Goal: Information Seeking & Learning: Learn about a topic

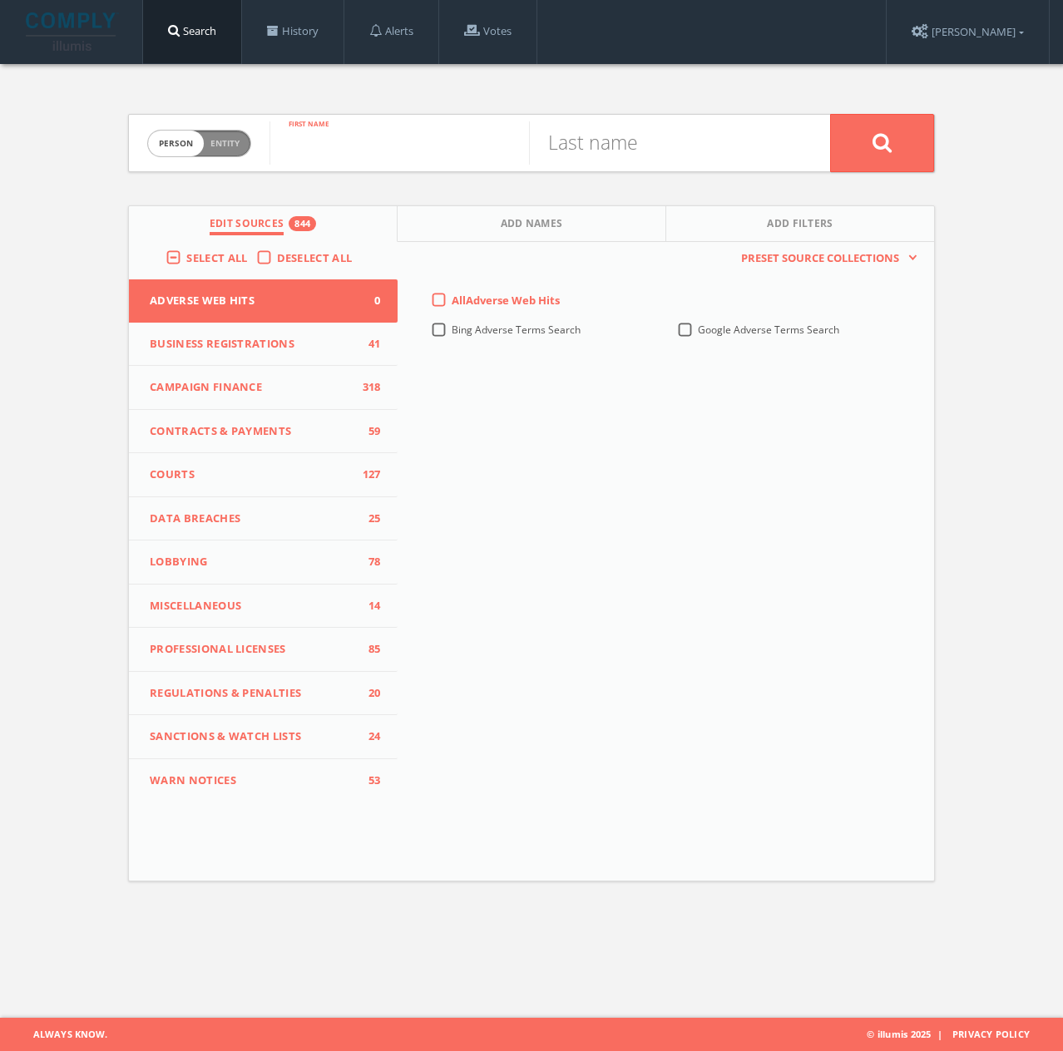
drag, startPoint x: 376, startPoint y: 125, endPoint x: 388, endPoint y: 142, distance: 21.5
click at [376, 126] on input "text" at bounding box center [398, 142] width 259 height 43
type input "Brown"
type input "[PERSON_NAME]"
click at [889, 157] on button at bounding box center [882, 143] width 104 height 58
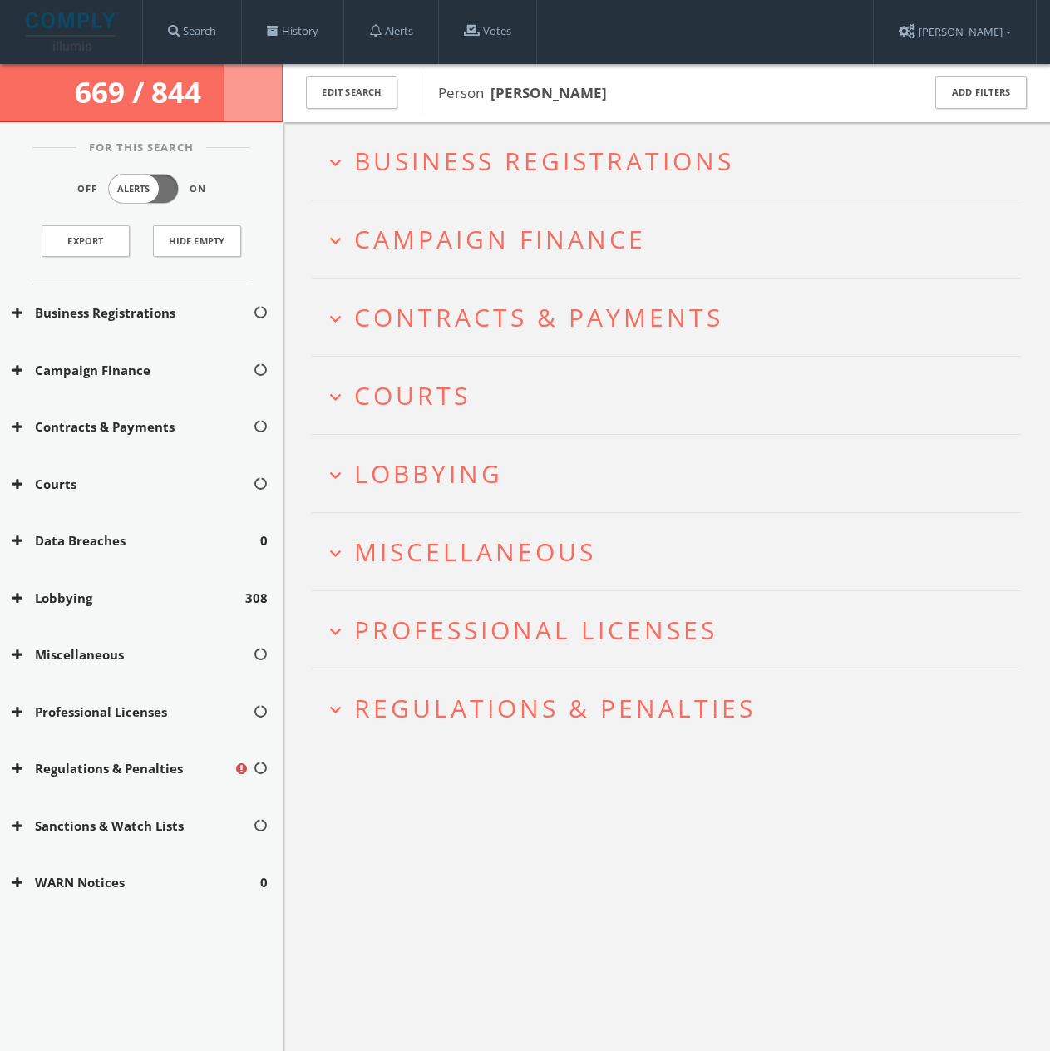
click at [455, 239] on span "Campaign Finance" at bounding box center [500, 239] width 292 height 34
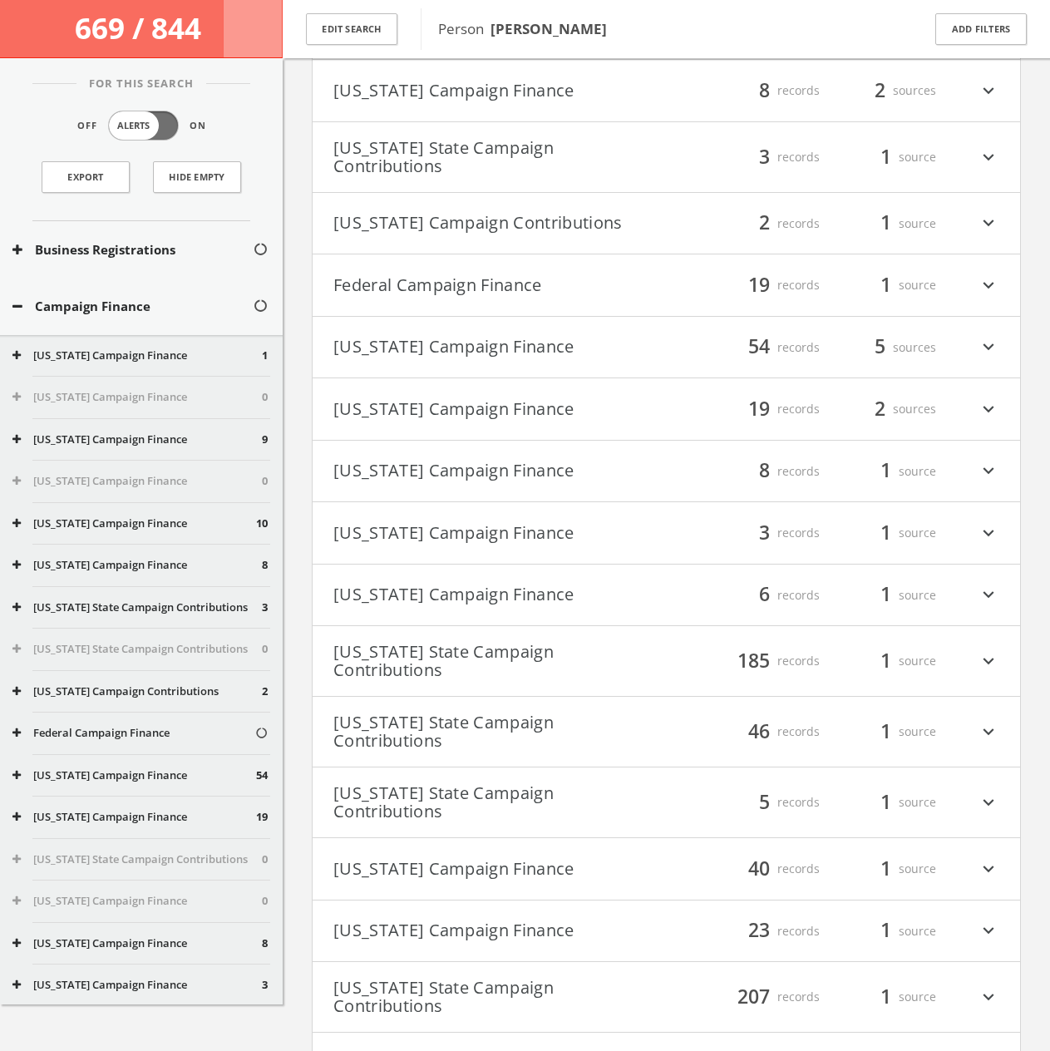
scroll to position [499, 0]
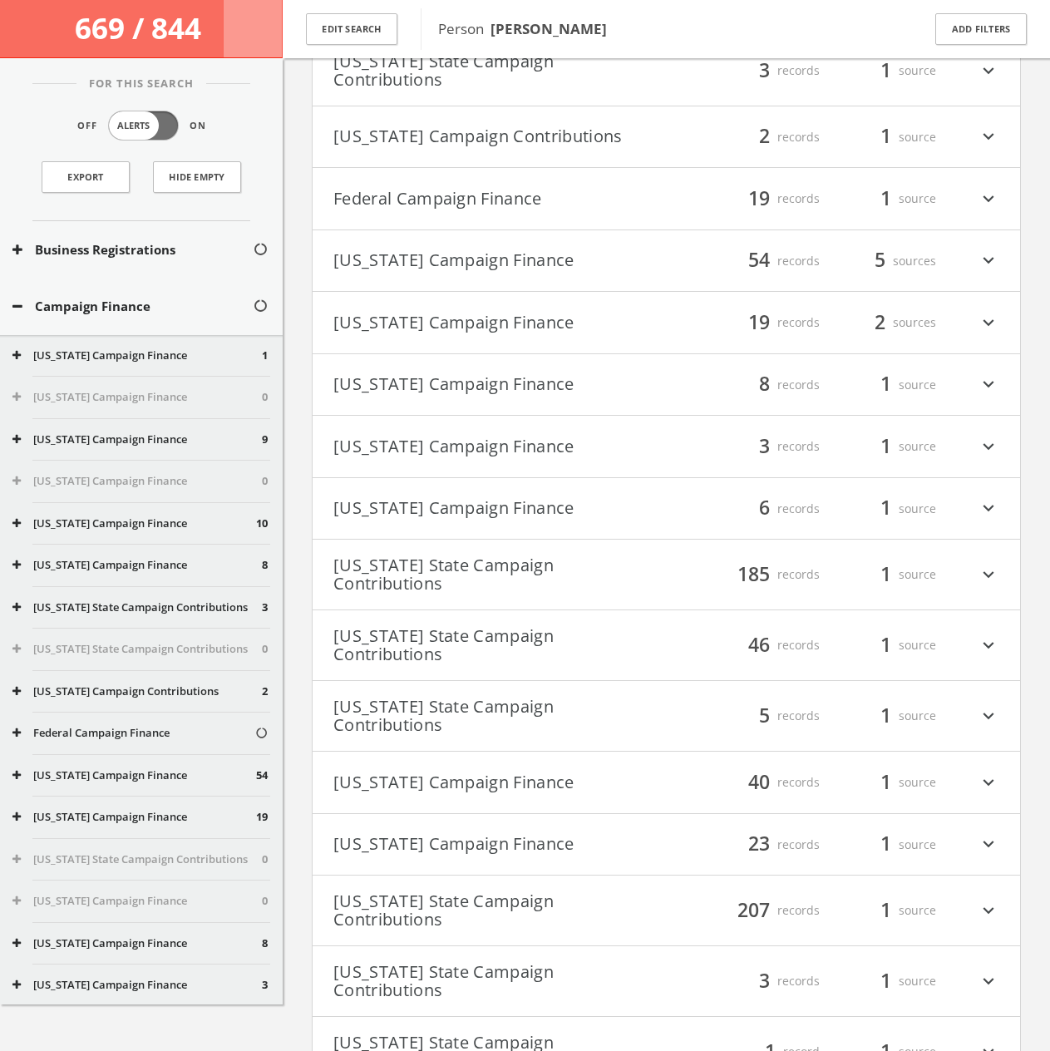
click at [452, 210] on button "Federal Campaign Finance" at bounding box center [499, 199] width 333 height 28
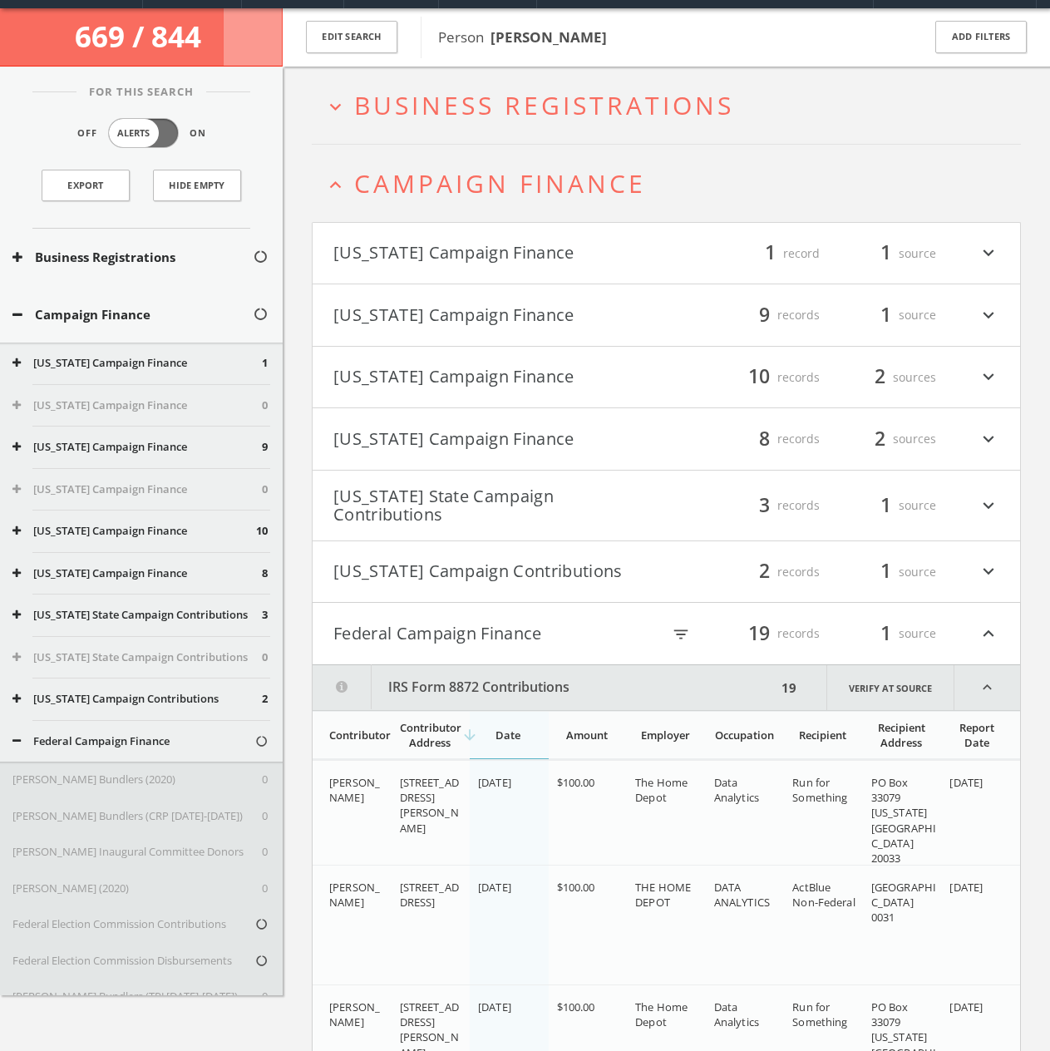
scroll to position [0, 0]
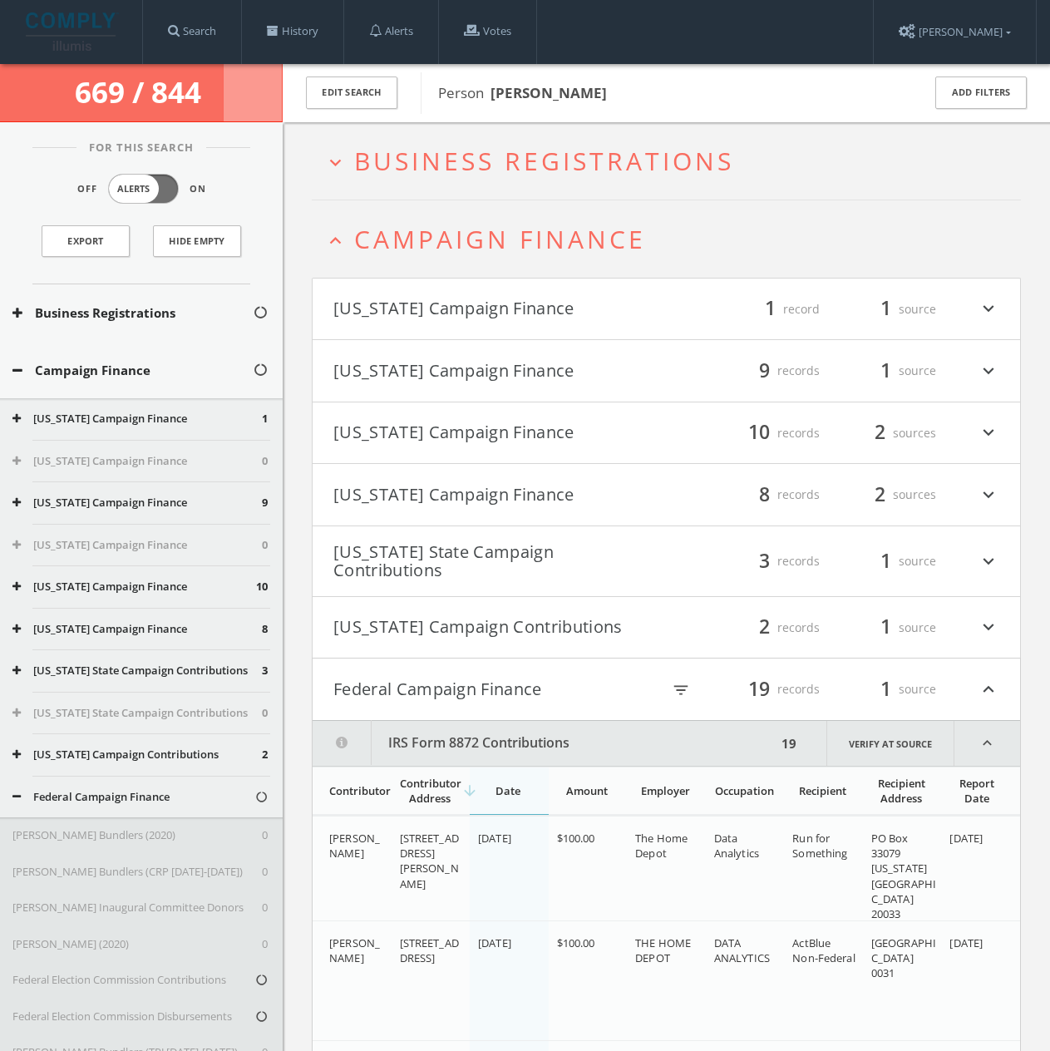
click at [484, 700] on button "Federal Campaign Finance" at bounding box center [497, 689] width 328 height 28
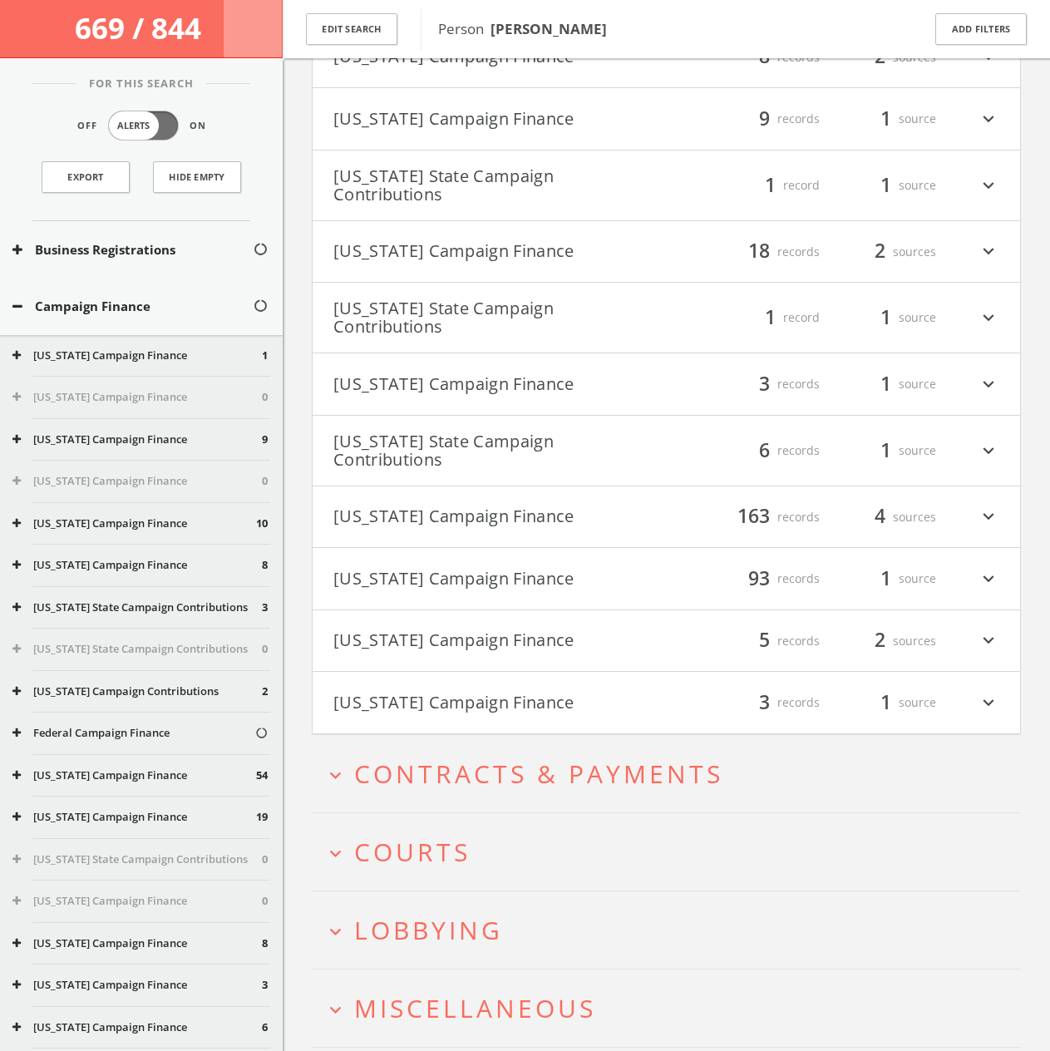
scroll to position [1913, 0]
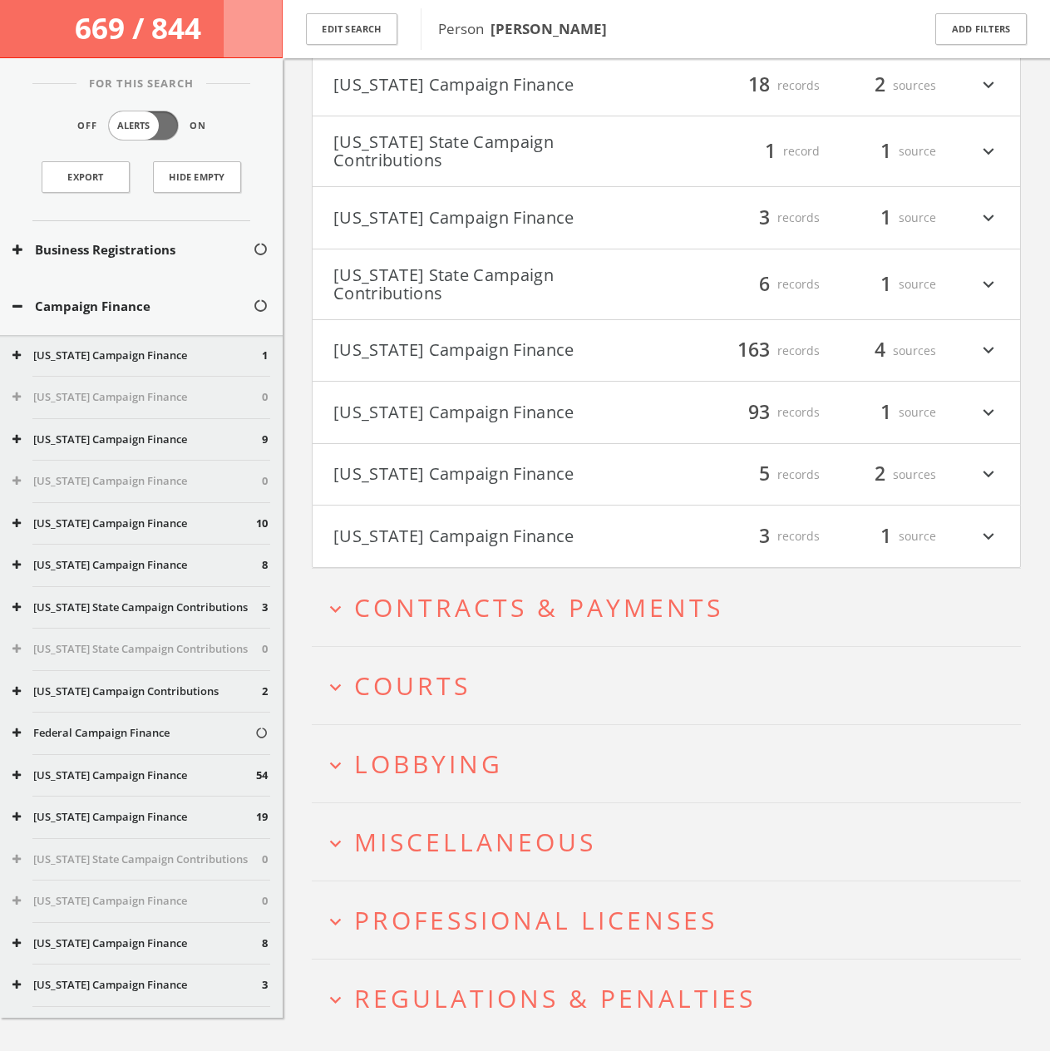
click at [476, 747] on span "Lobbying" at bounding box center [428, 764] width 149 height 34
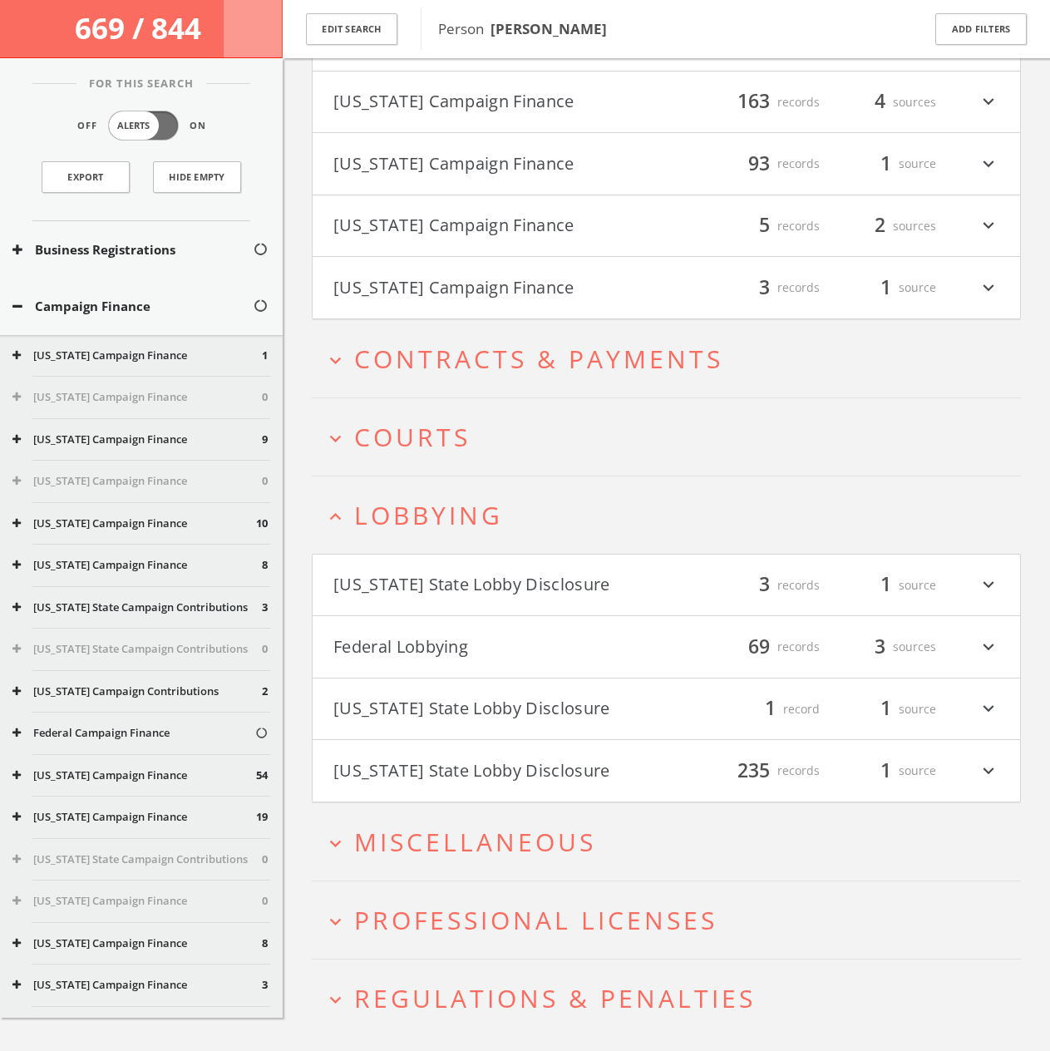
click at [497, 498] on span "Lobbying" at bounding box center [428, 515] width 149 height 34
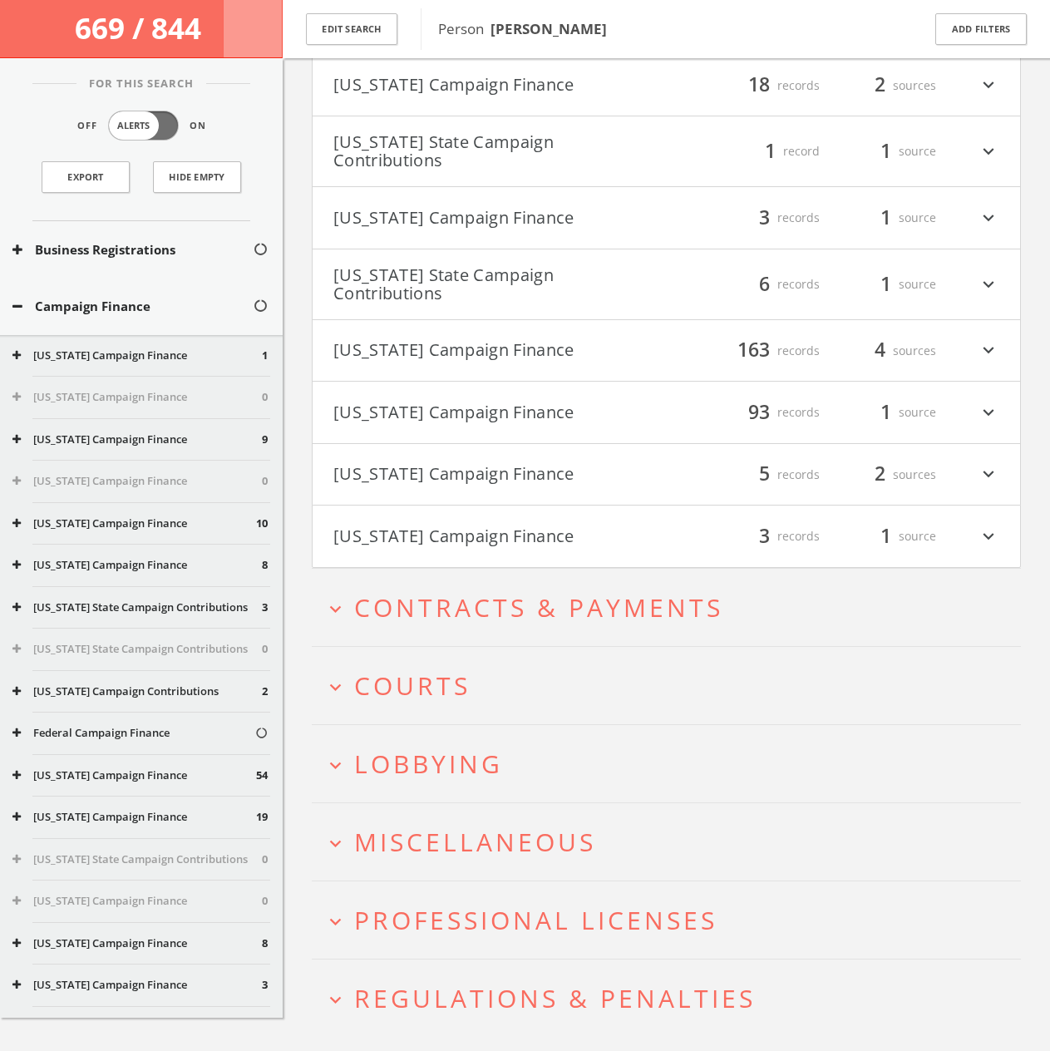
click at [462, 901] on h2 "expand_more Professional Licenses" at bounding box center [666, 919] width 709 height 77
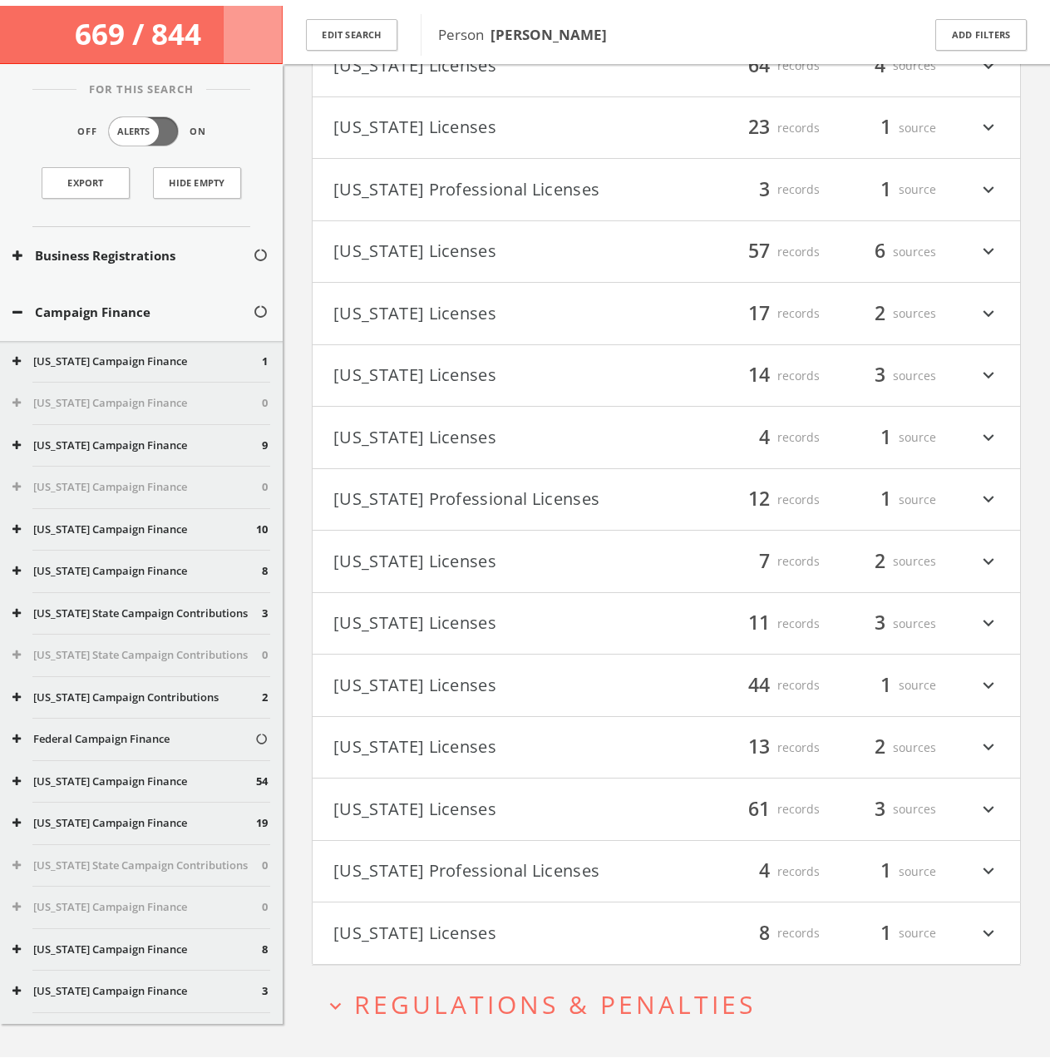
scroll to position [2893, 0]
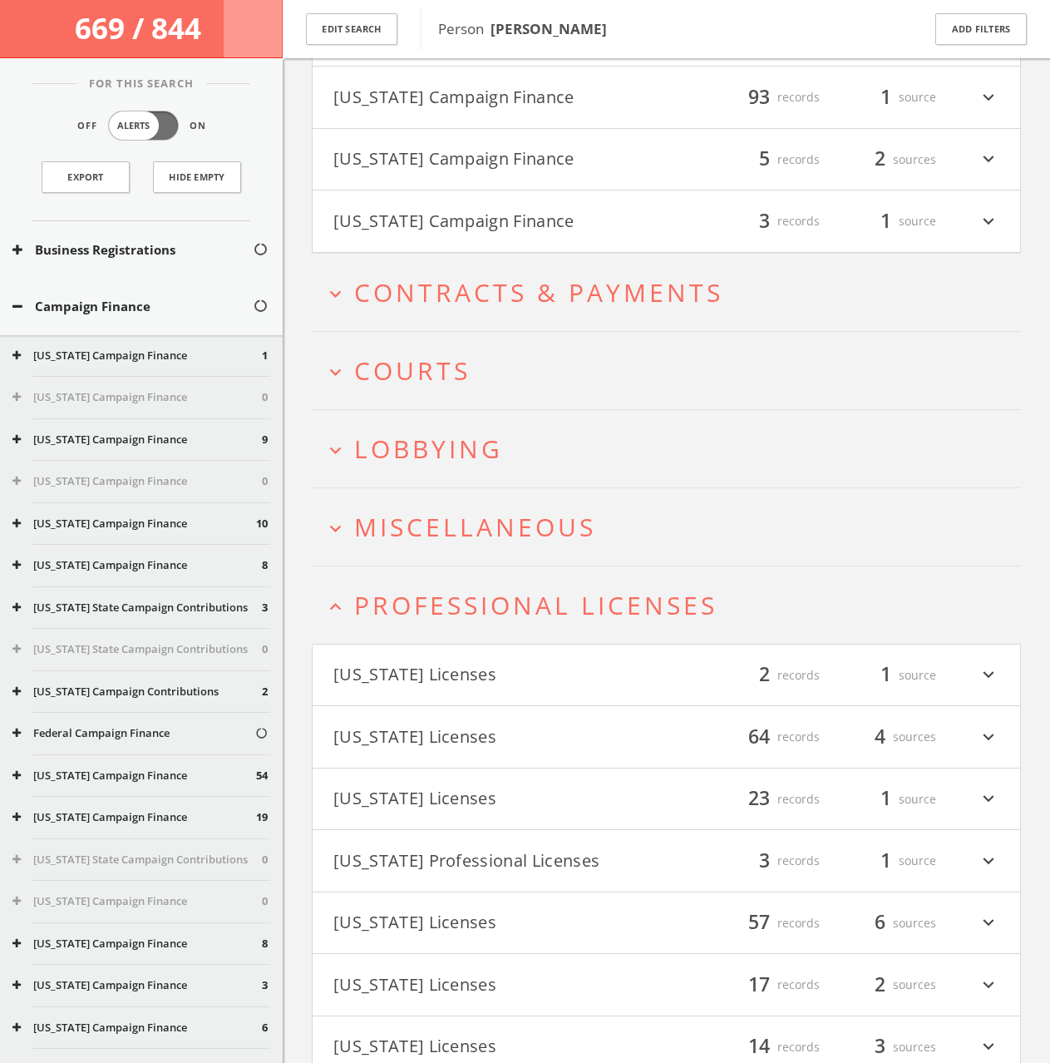
click at [403, 566] on h2 "expand_less Professional Licenses" at bounding box center [666, 604] width 709 height 77
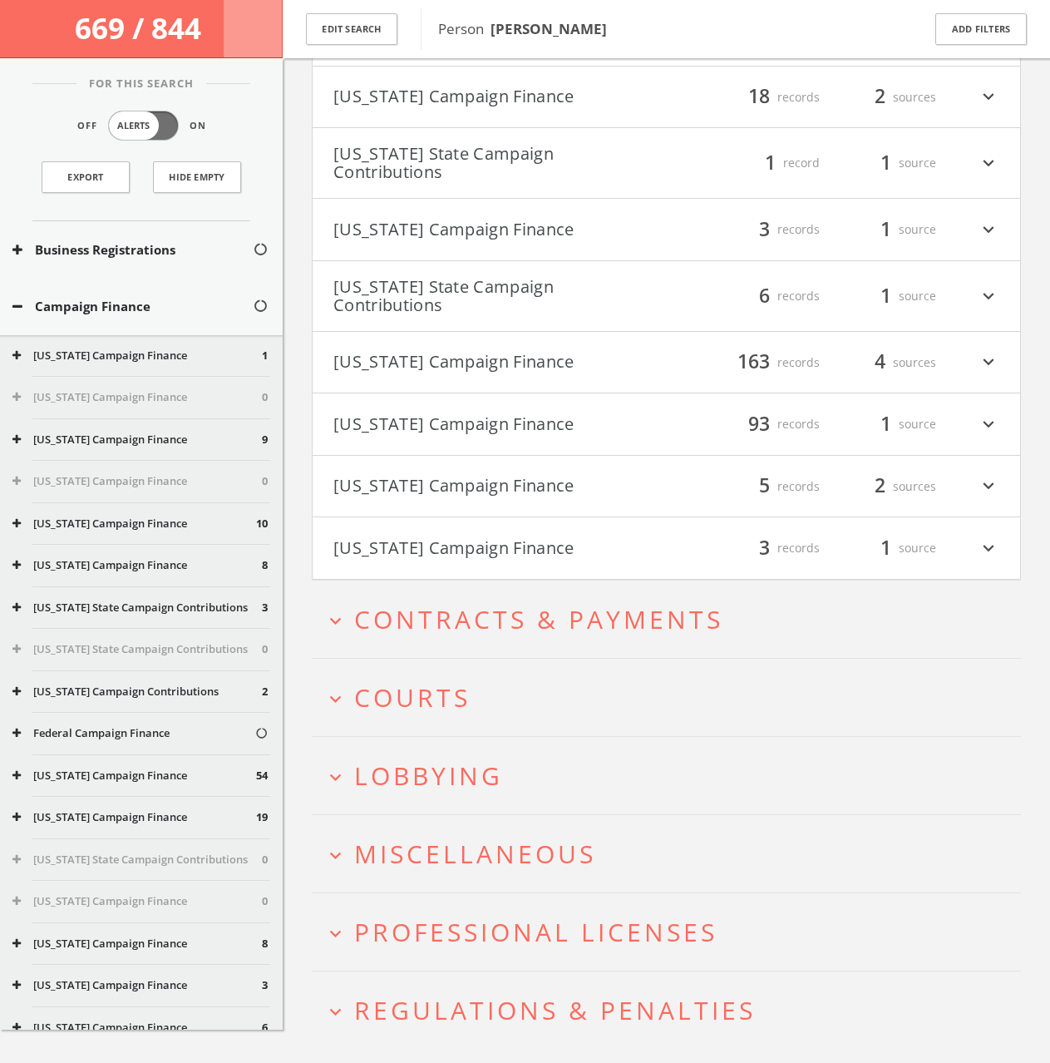
click at [404, 691] on h2 "expand_more Courts" at bounding box center [666, 697] width 709 height 77
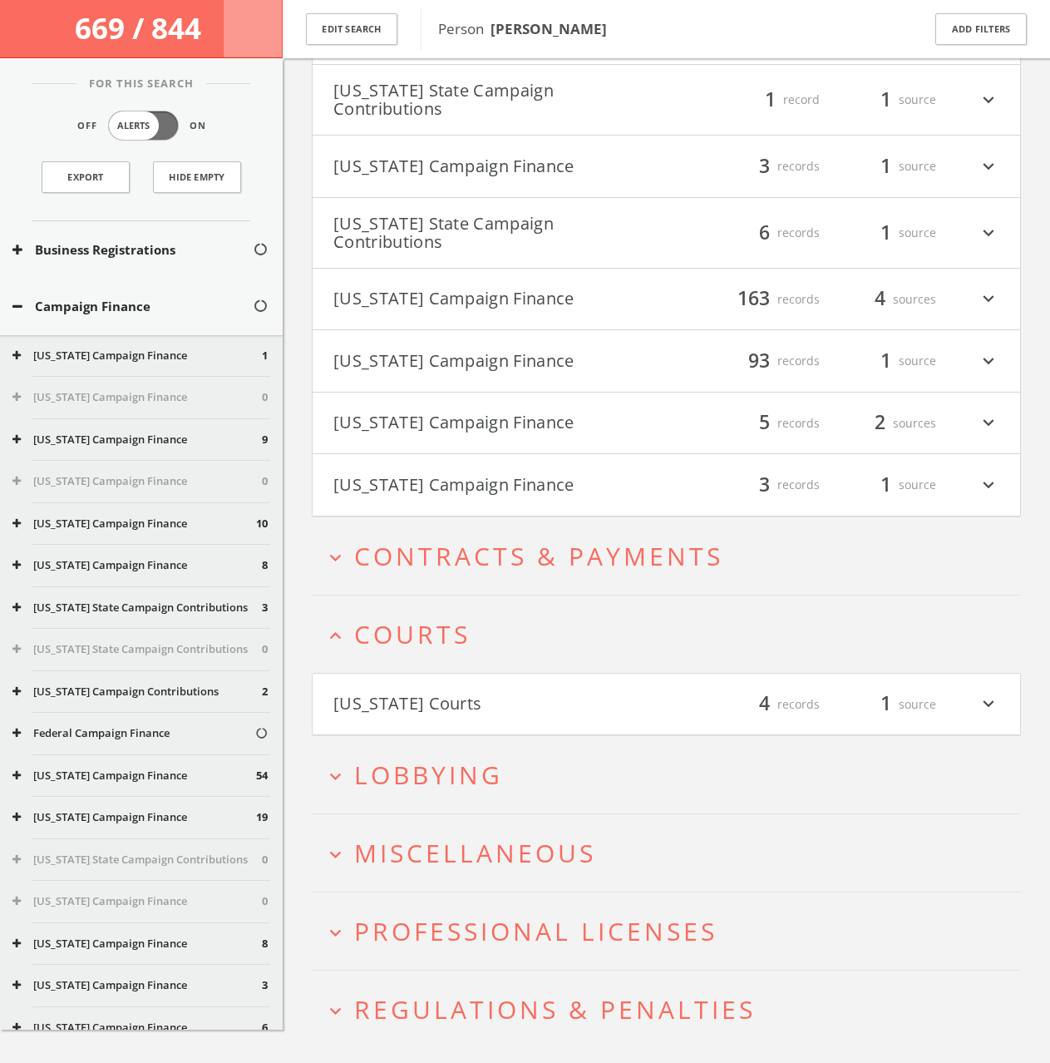
click at [415, 753] on h2 "expand_more Lobbying" at bounding box center [666, 774] width 709 height 77
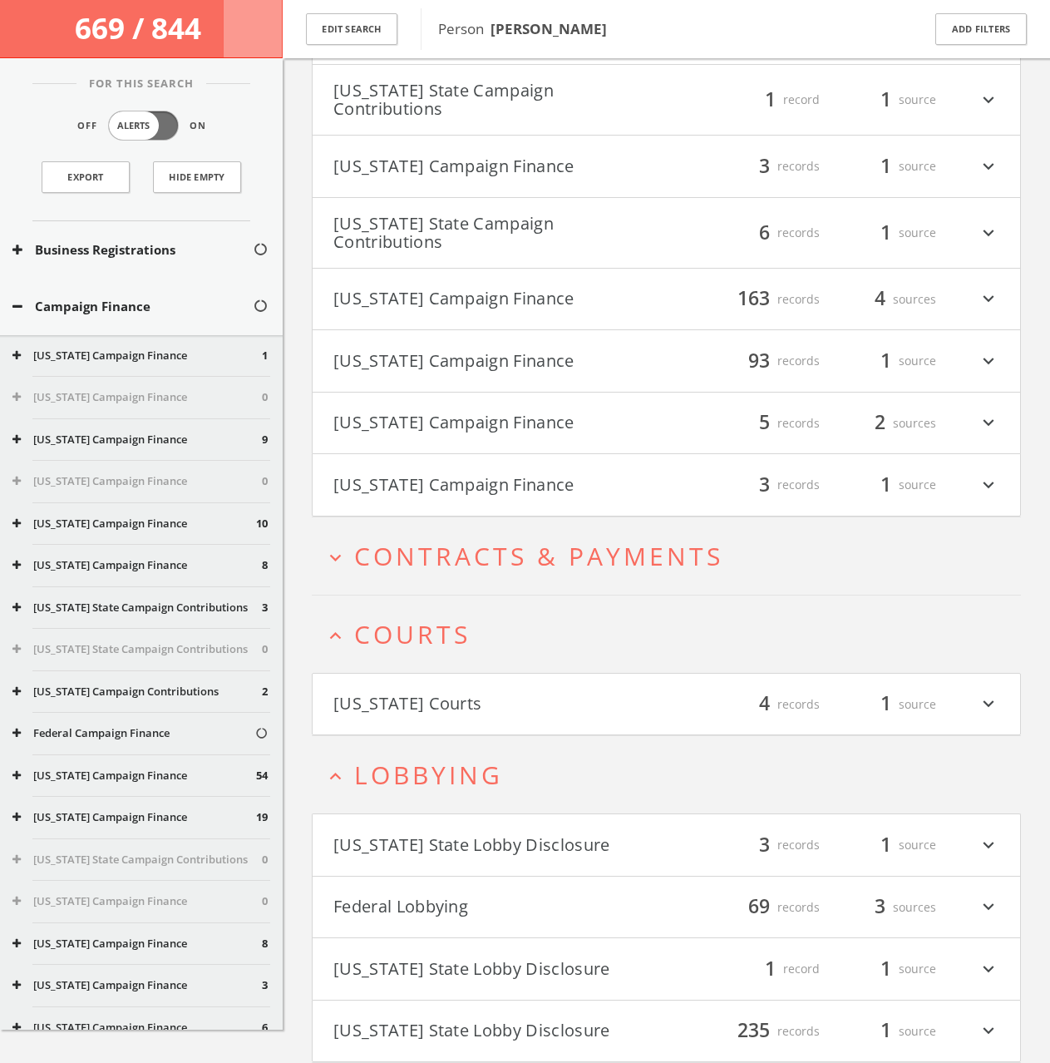
scroll to position [2213, 0]
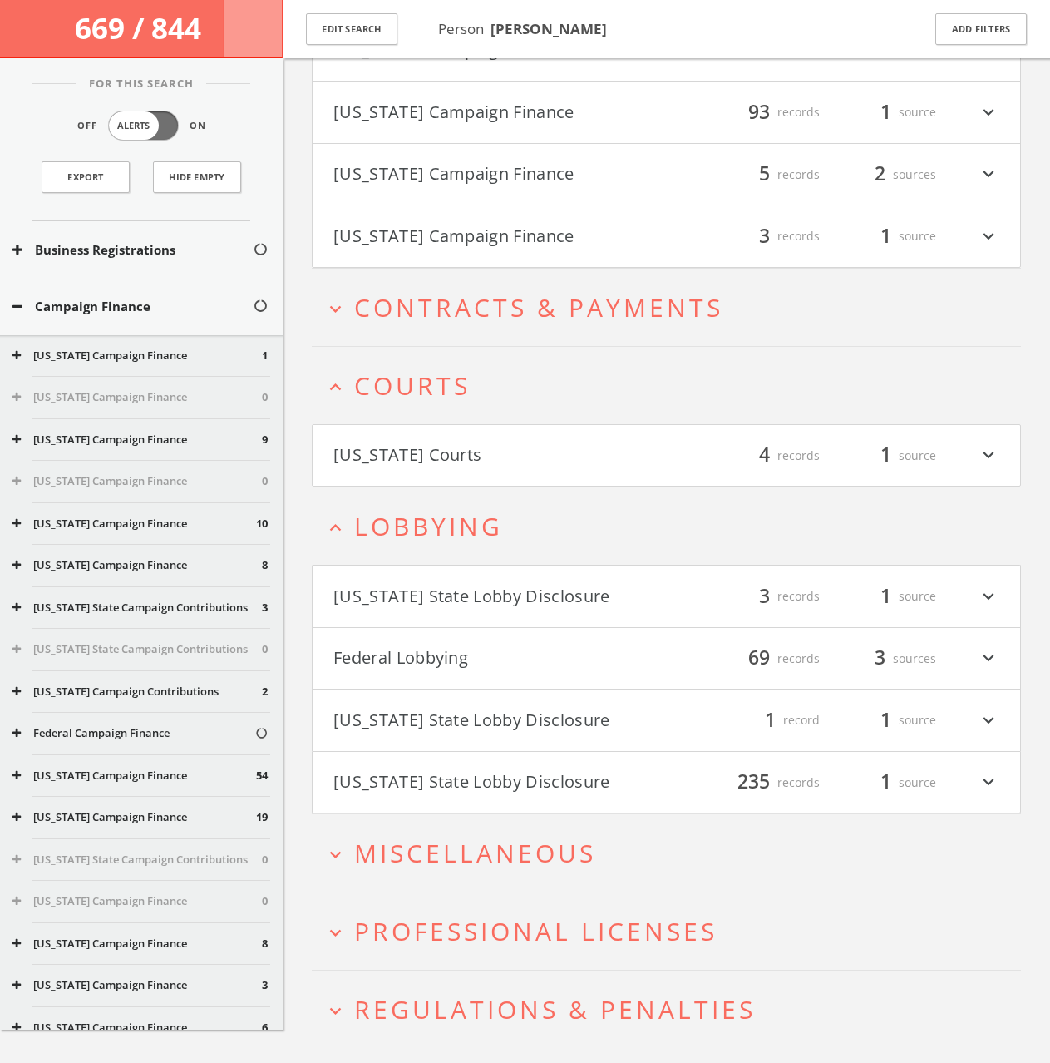
click at [486, 509] on span "Lobbying" at bounding box center [428, 526] width 149 height 34
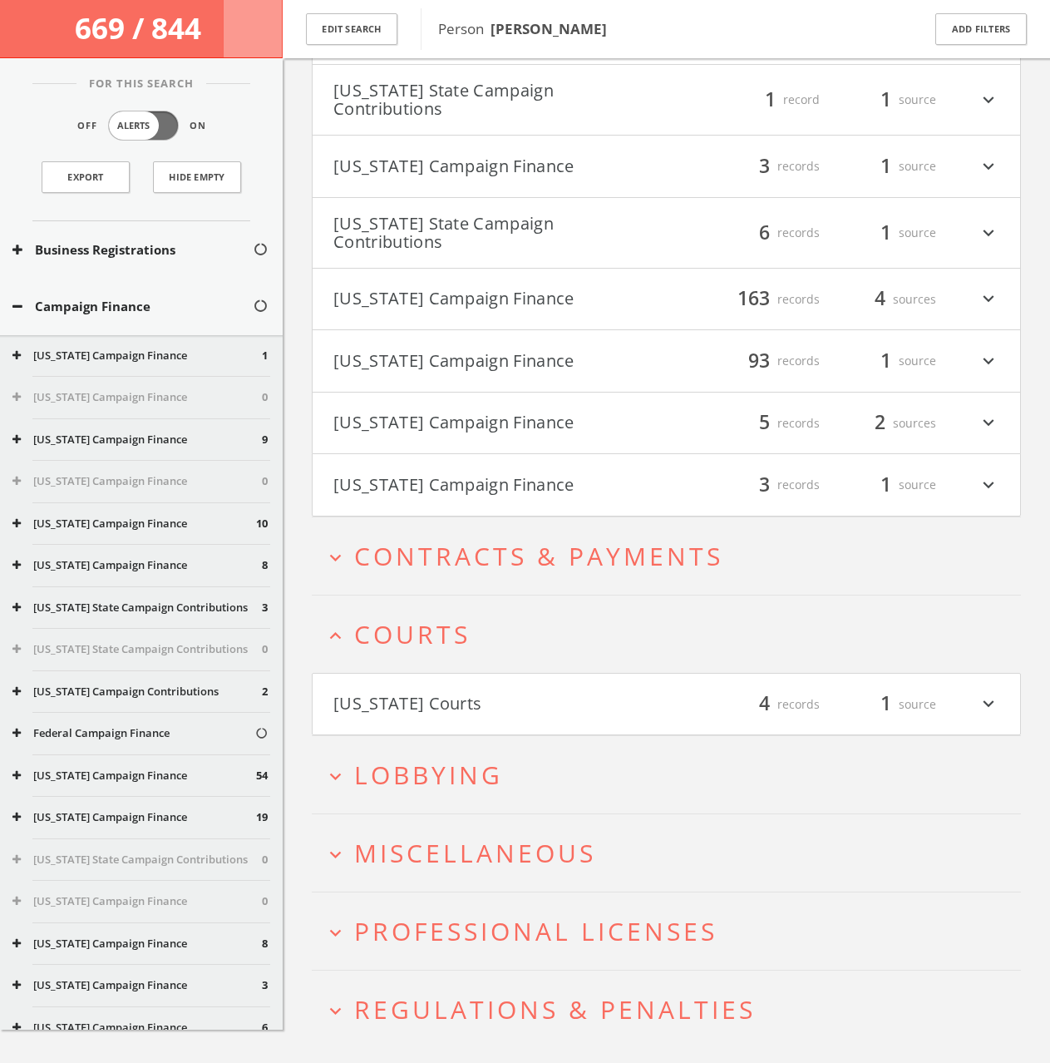
click at [440, 836] on span "Miscellaneous" at bounding box center [475, 853] width 242 height 34
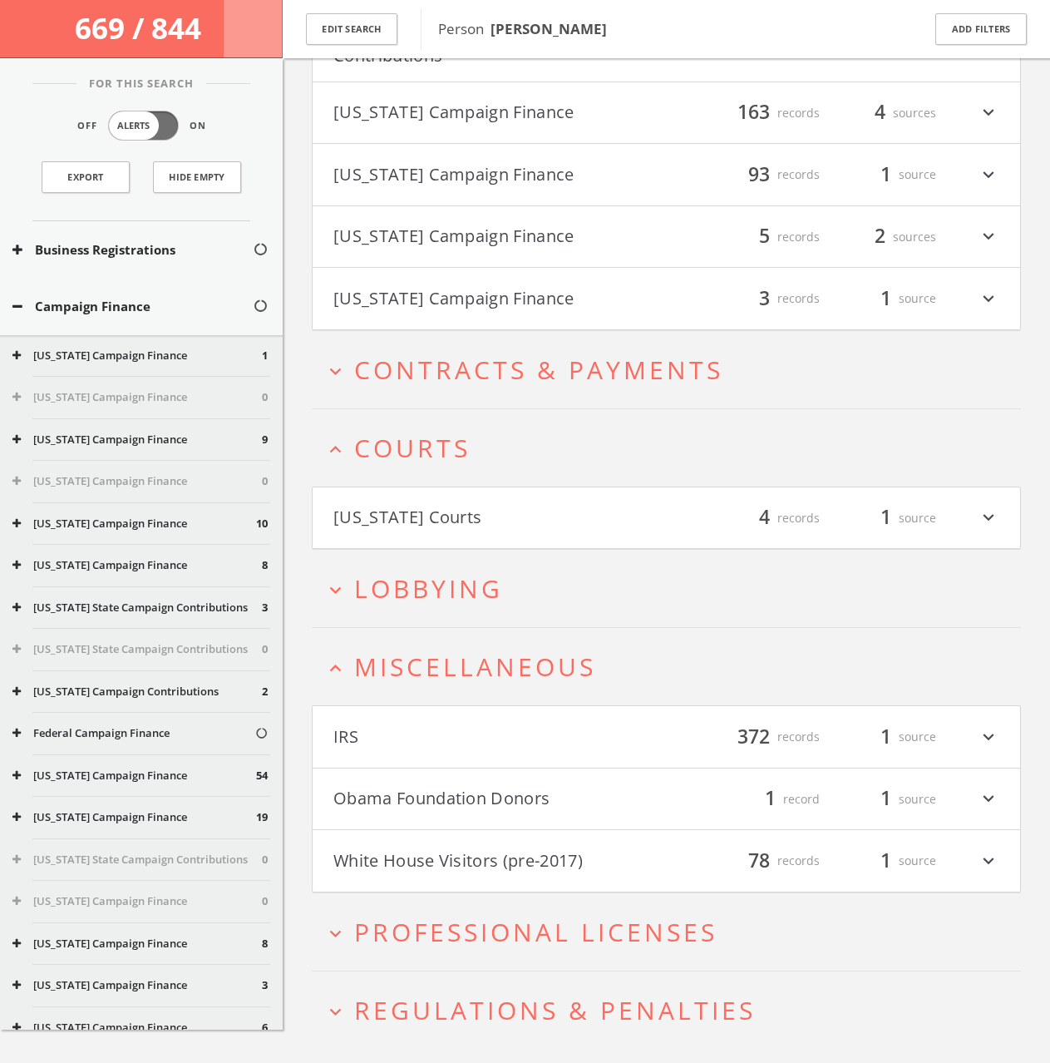
click at [541, 915] on span "Professional Licenses" at bounding box center [535, 932] width 363 height 34
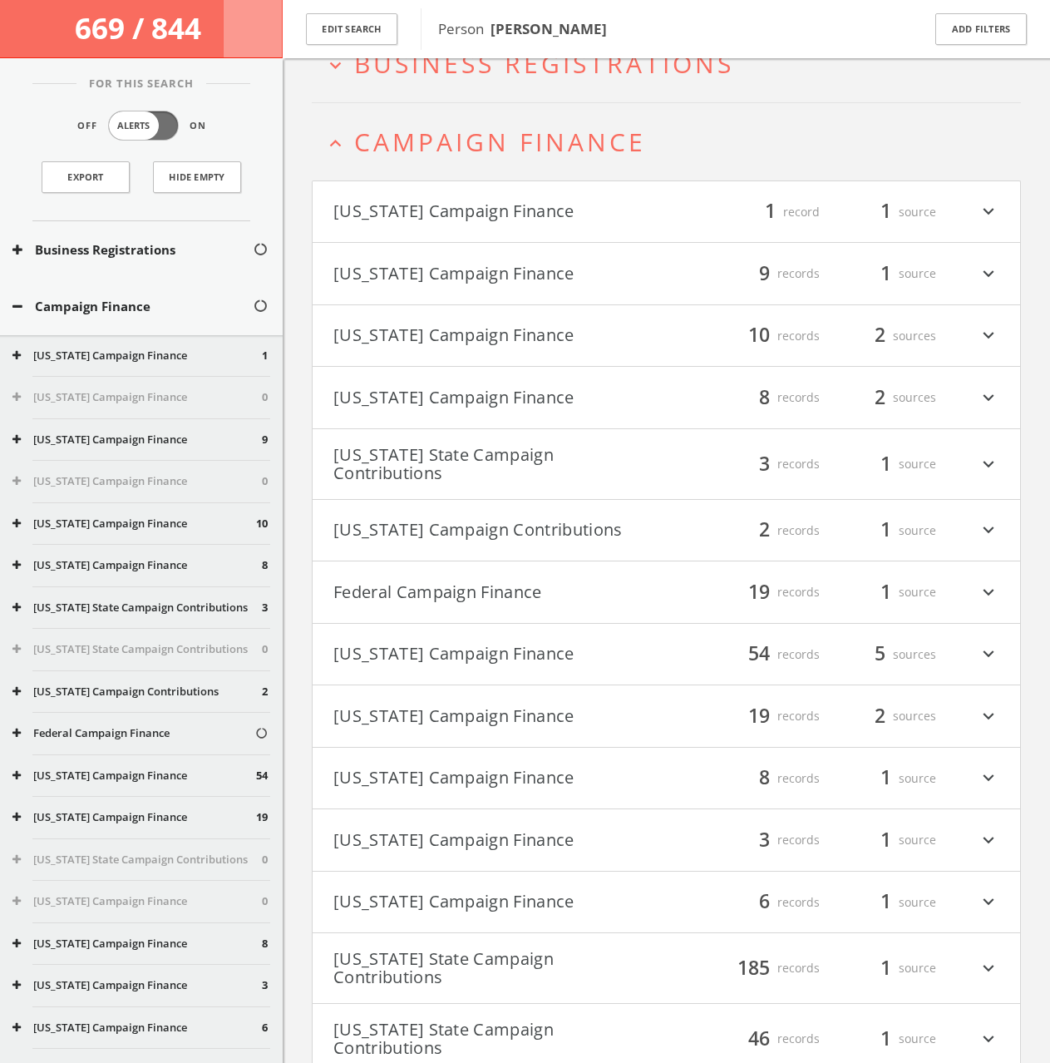
scroll to position [0, 0]
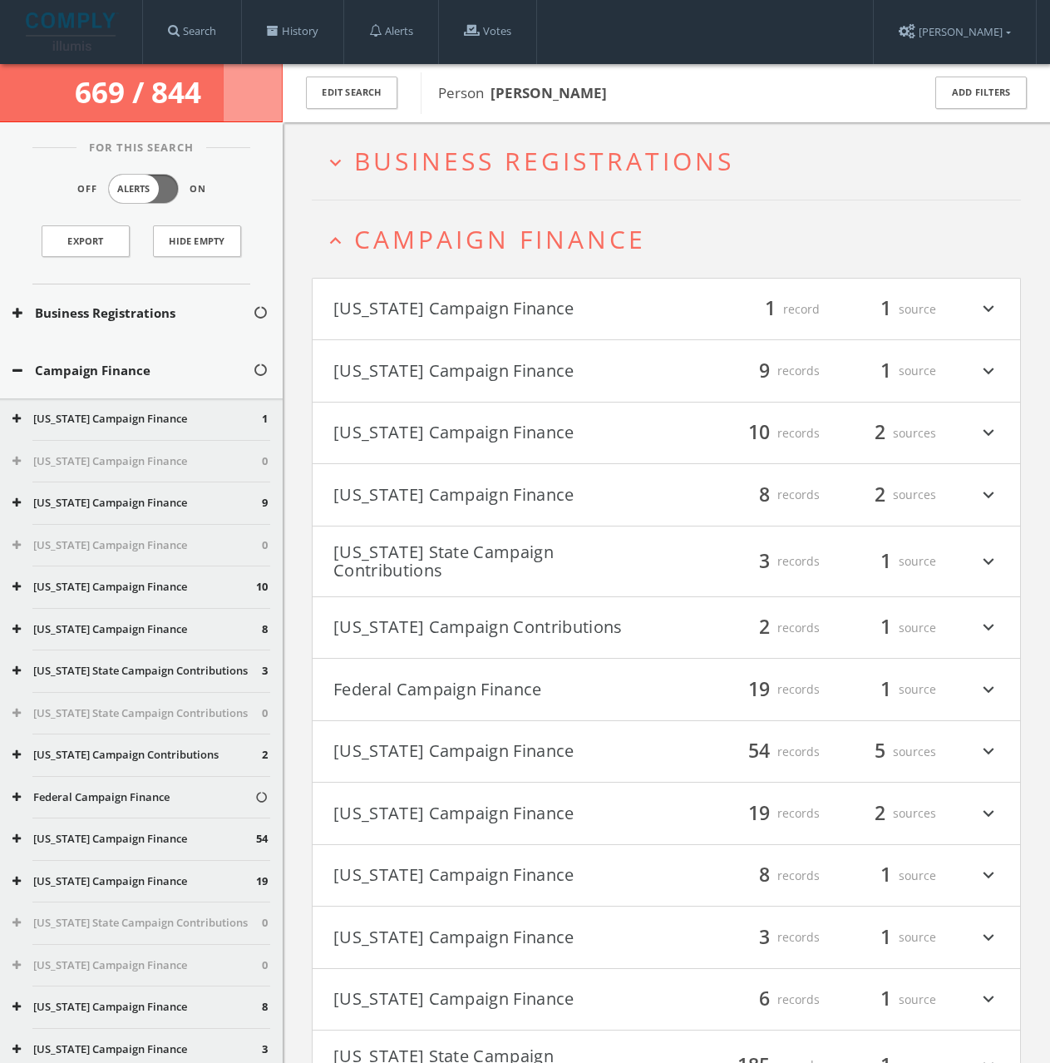
drag, startPoint x: 445, startPoint y: 203, endPoint x: 447, endPoint y: 182, distance: 20.9
click at [446, 204] on h2 "expand_less Campaign Finance" at bounding box center [666, 238] width 709 height 77
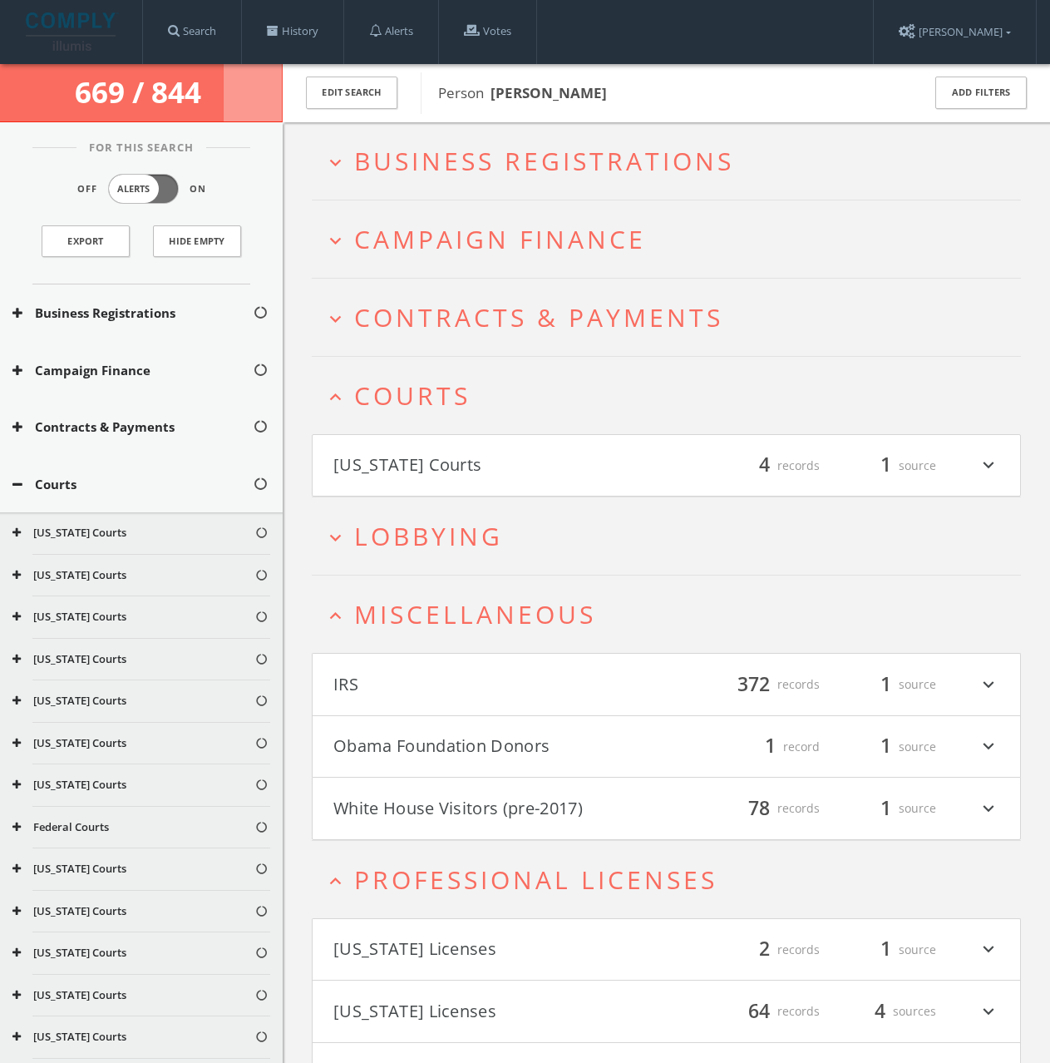
click at [452, 165] on span "Business Registrations" at bounding box center [544, 161] width 380 height 34
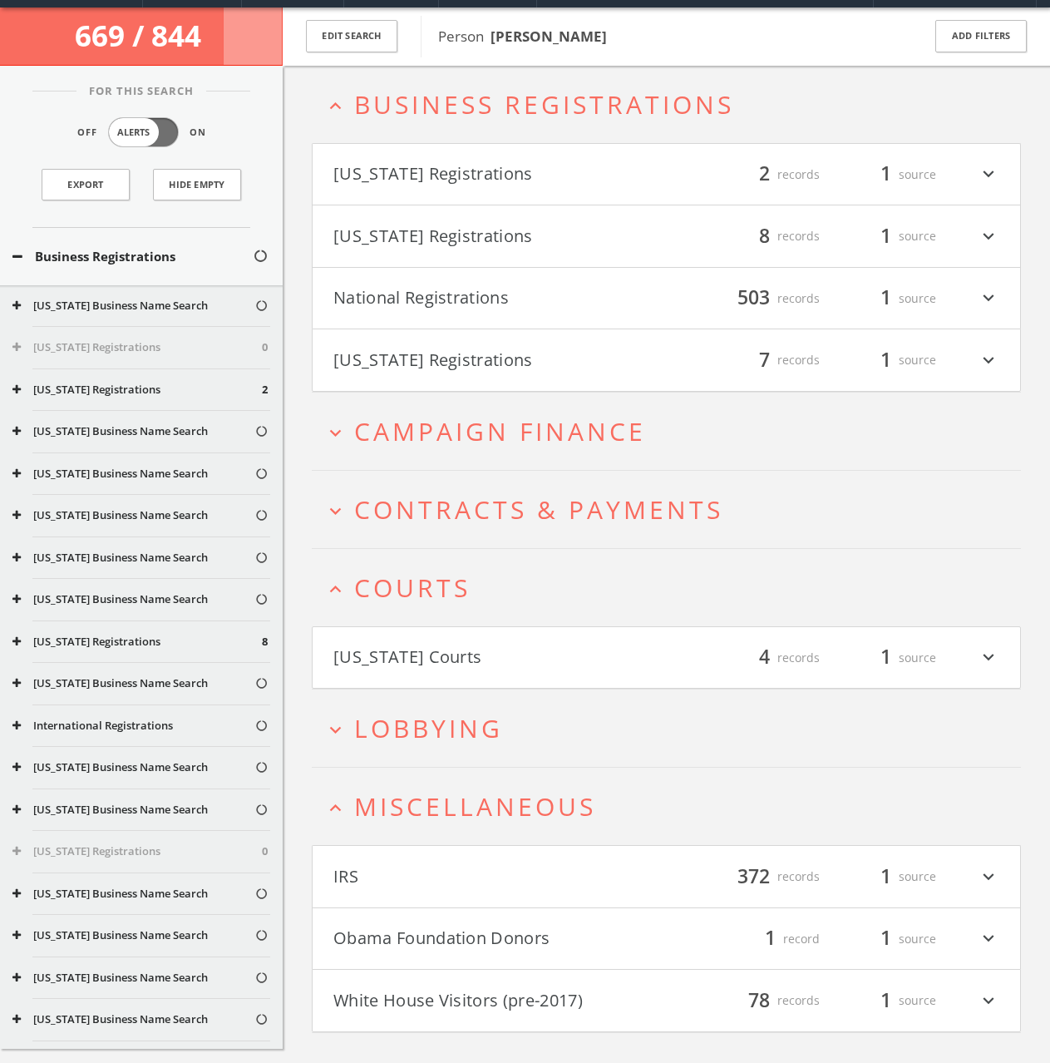
click at [481, 122] on h2 "expand_less Business Registrations" at bounding box center [666, 104] width 709 height 77
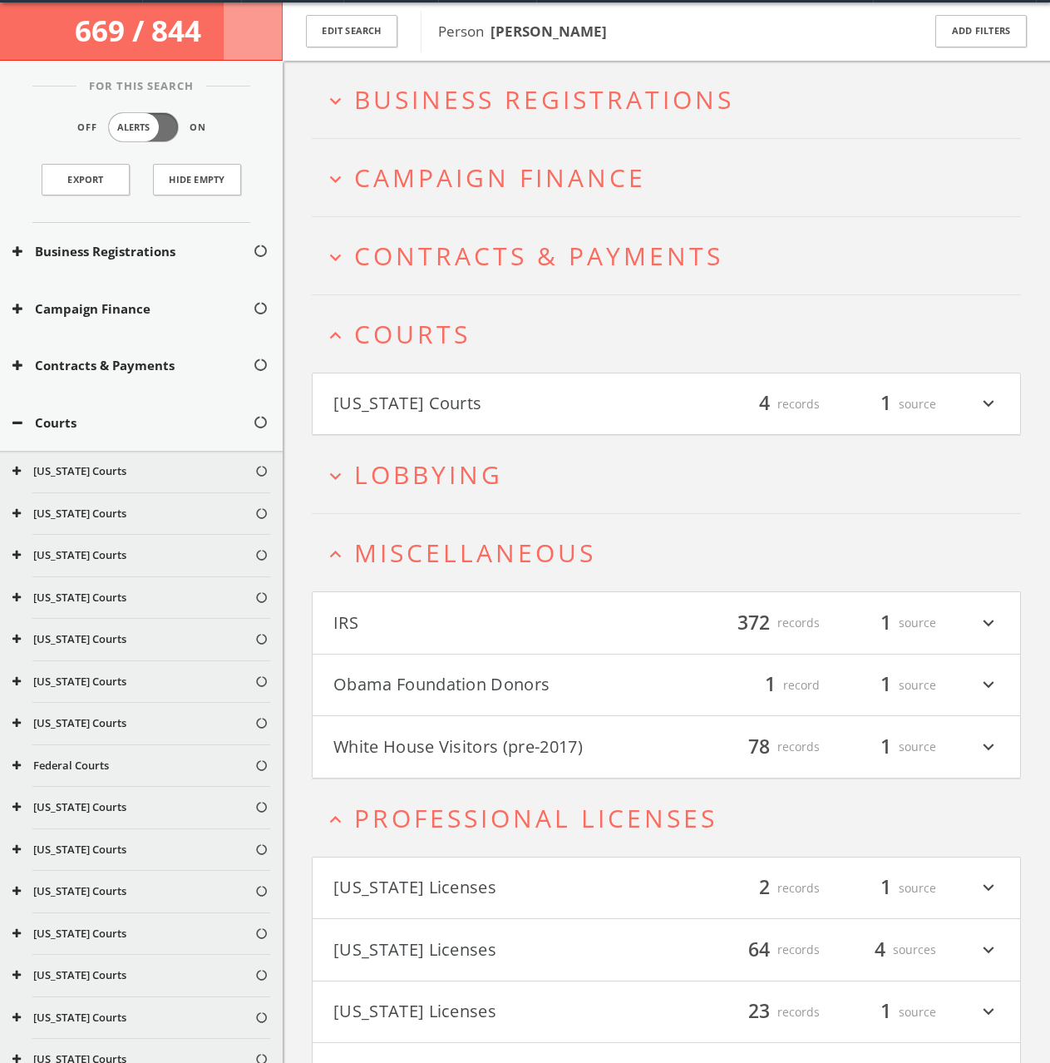
scroll to position [64, 0]
